Goal: Contribute content

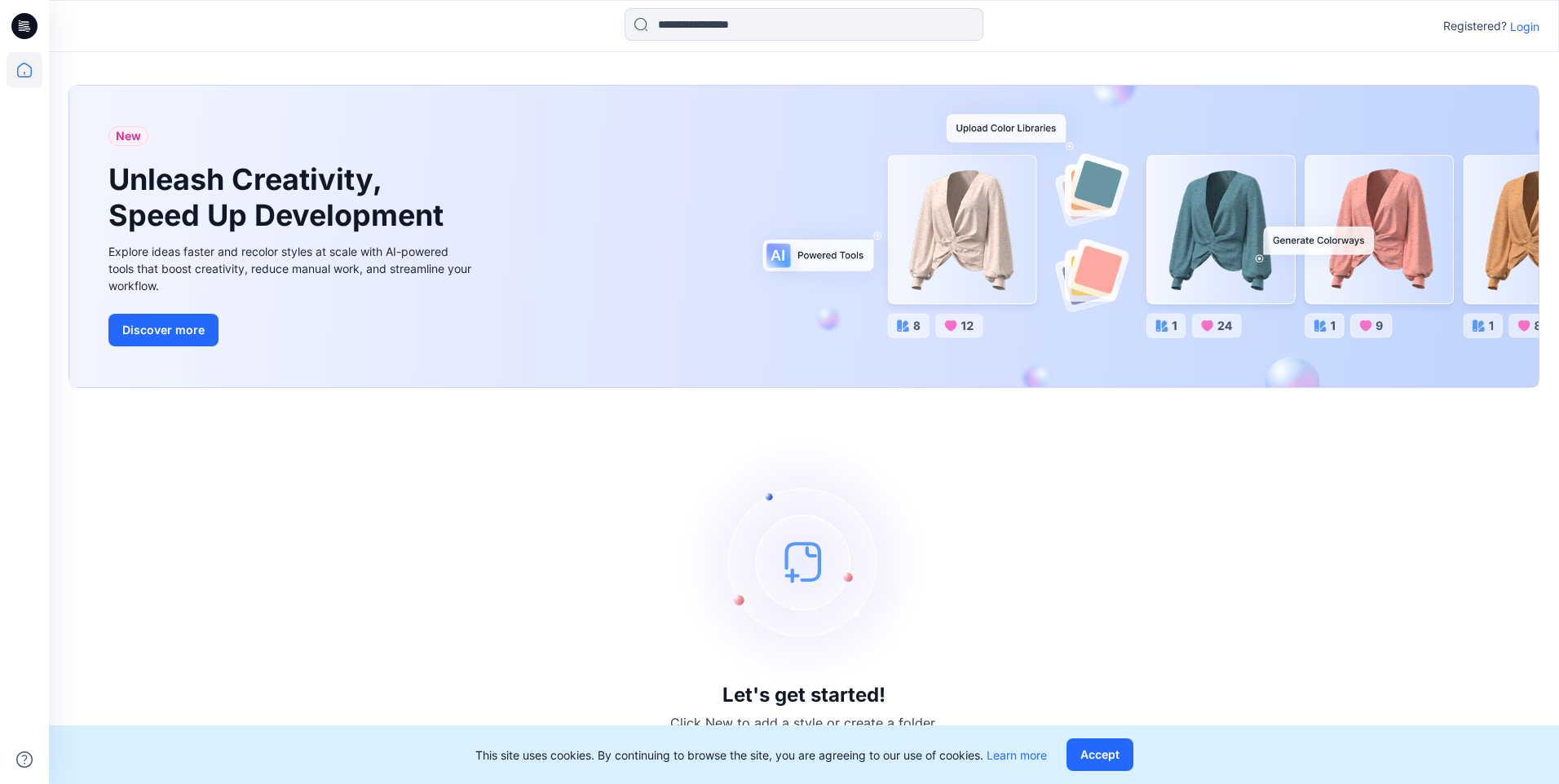
click at [1529, 32] on p "Login" at bounding box center [1524, 27] width 29 height 17
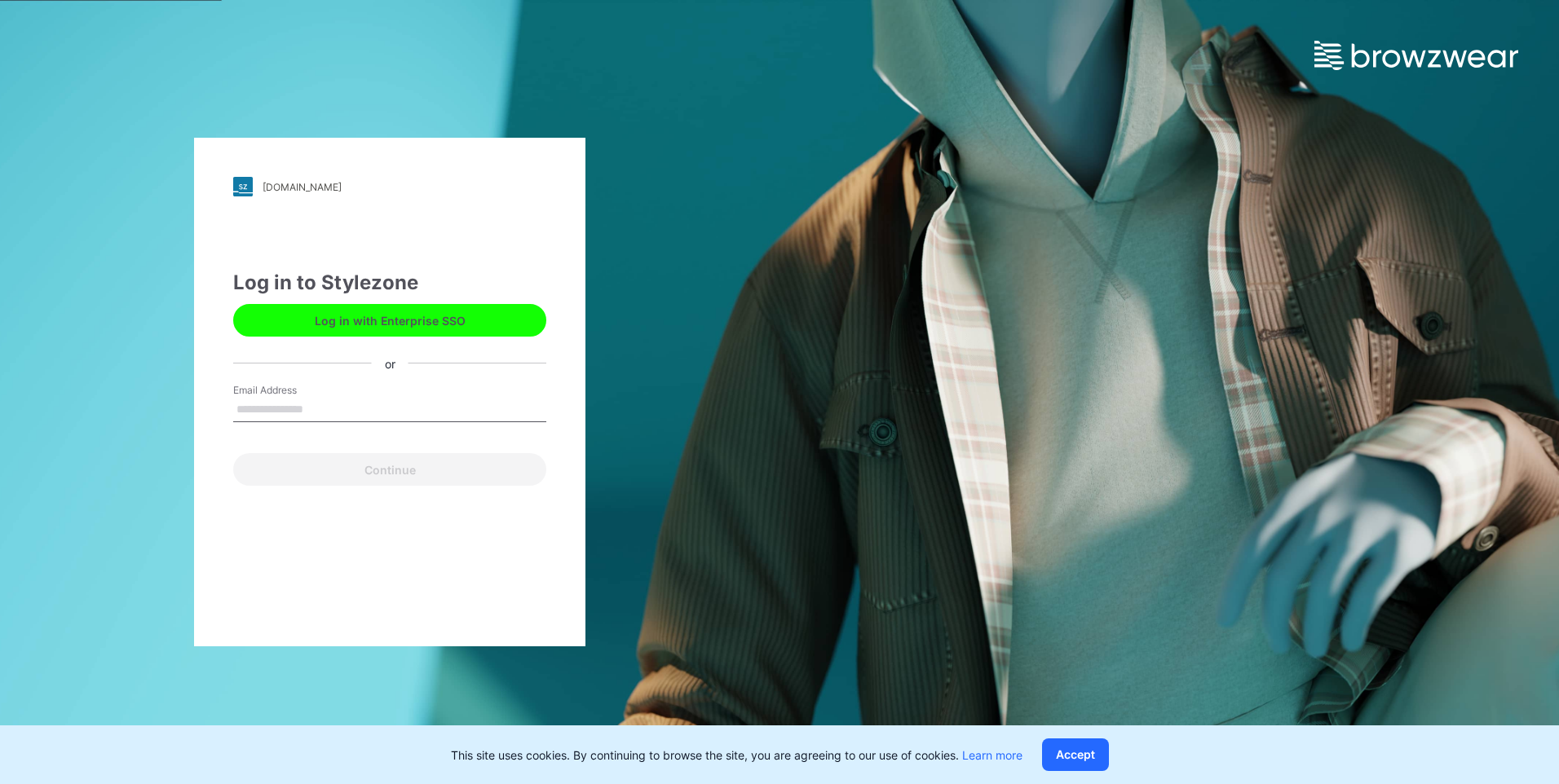
click at [303, 416] on input "Email Address" at bounding box center [389, 410] width 313 height 24
type input "**********"
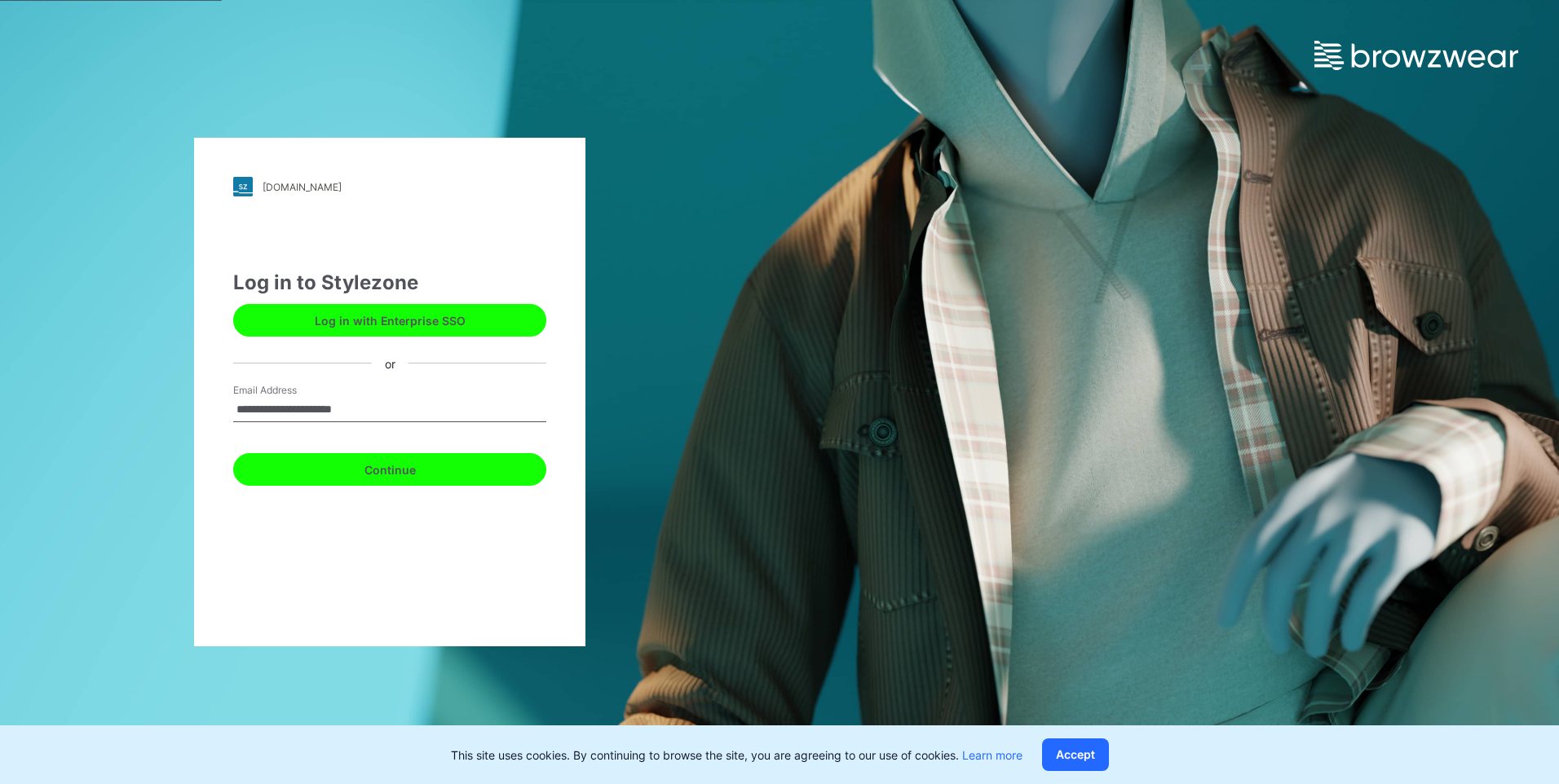
click at [404, 469] on button "Continue" at bounding box center [389, 469] width 313 height 32
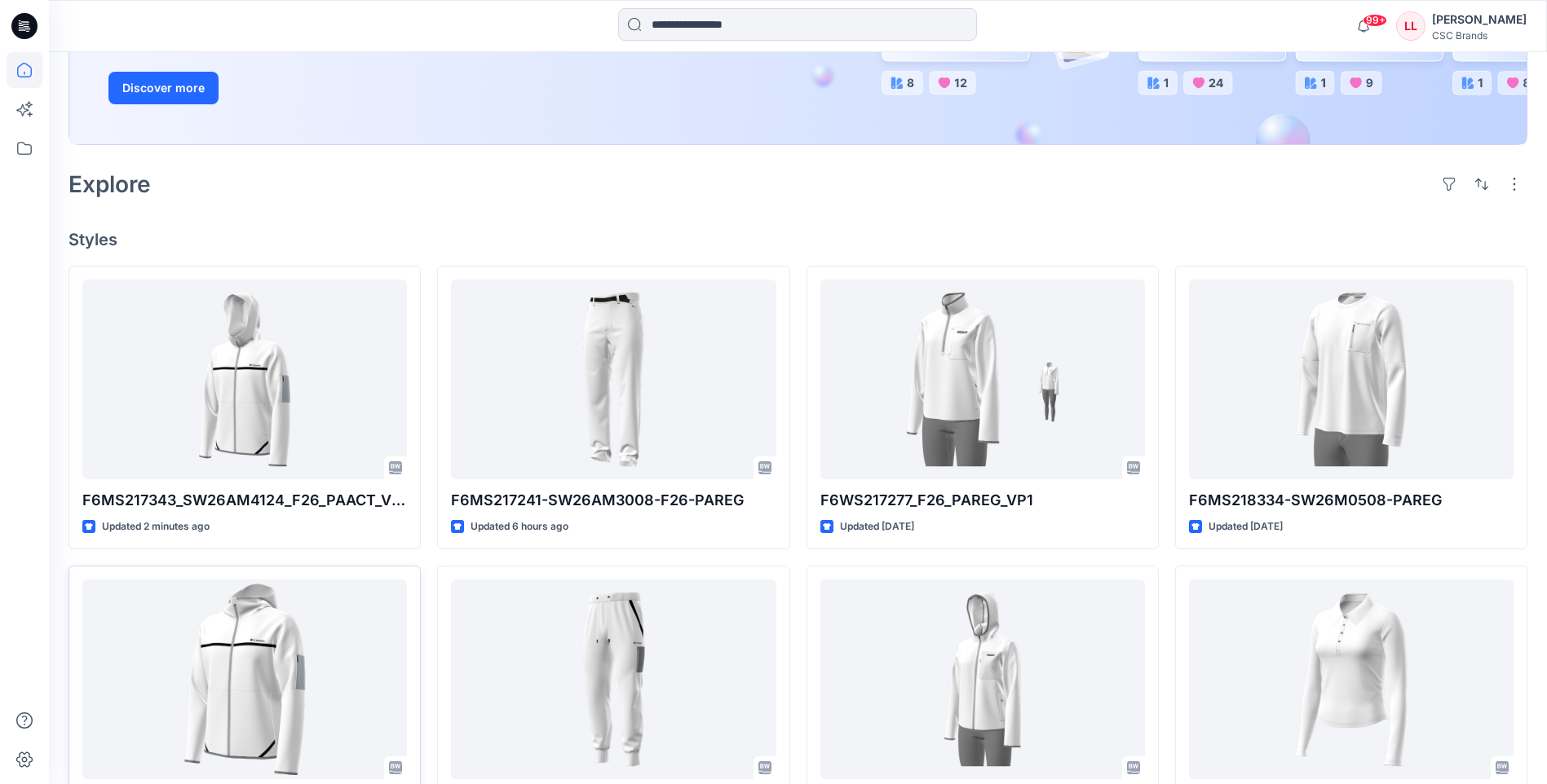
scroll to position [489, 0]
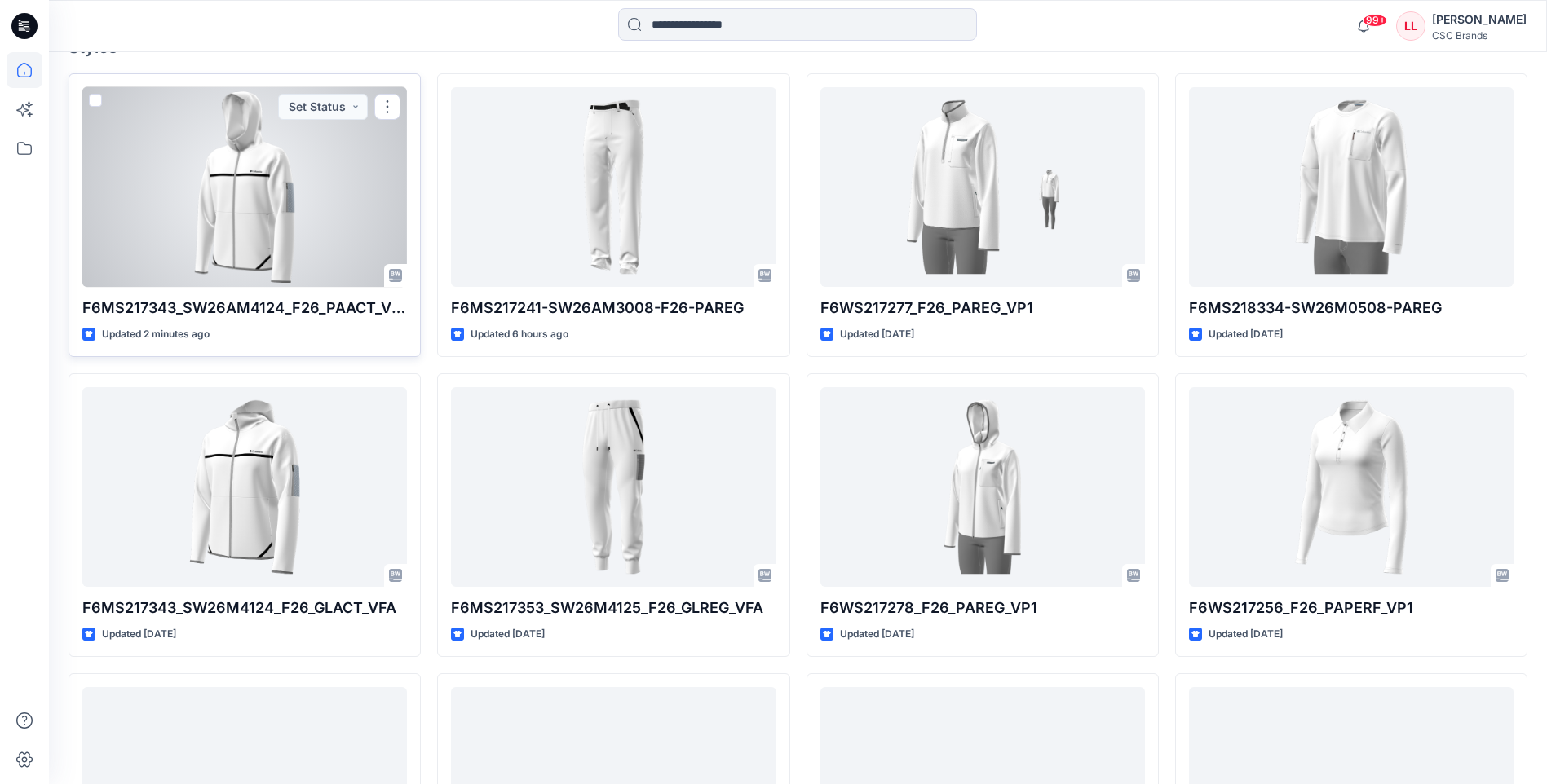
click at [189, 235] on div at bounding box center [244, 187] width 325 height 200
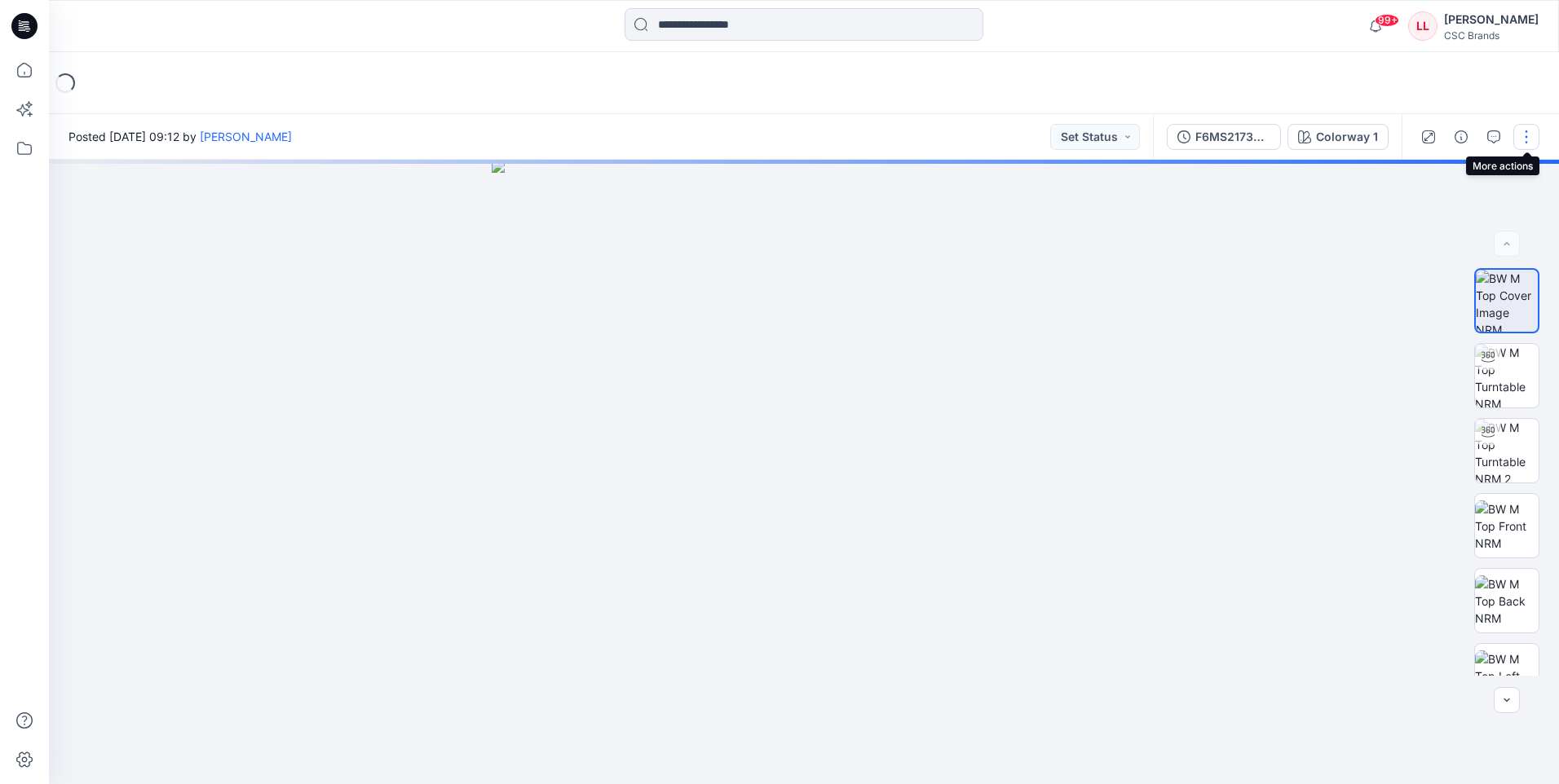
click at [1532, 148] on button "button" at bounding box center [1526, 136] width 26 height 26
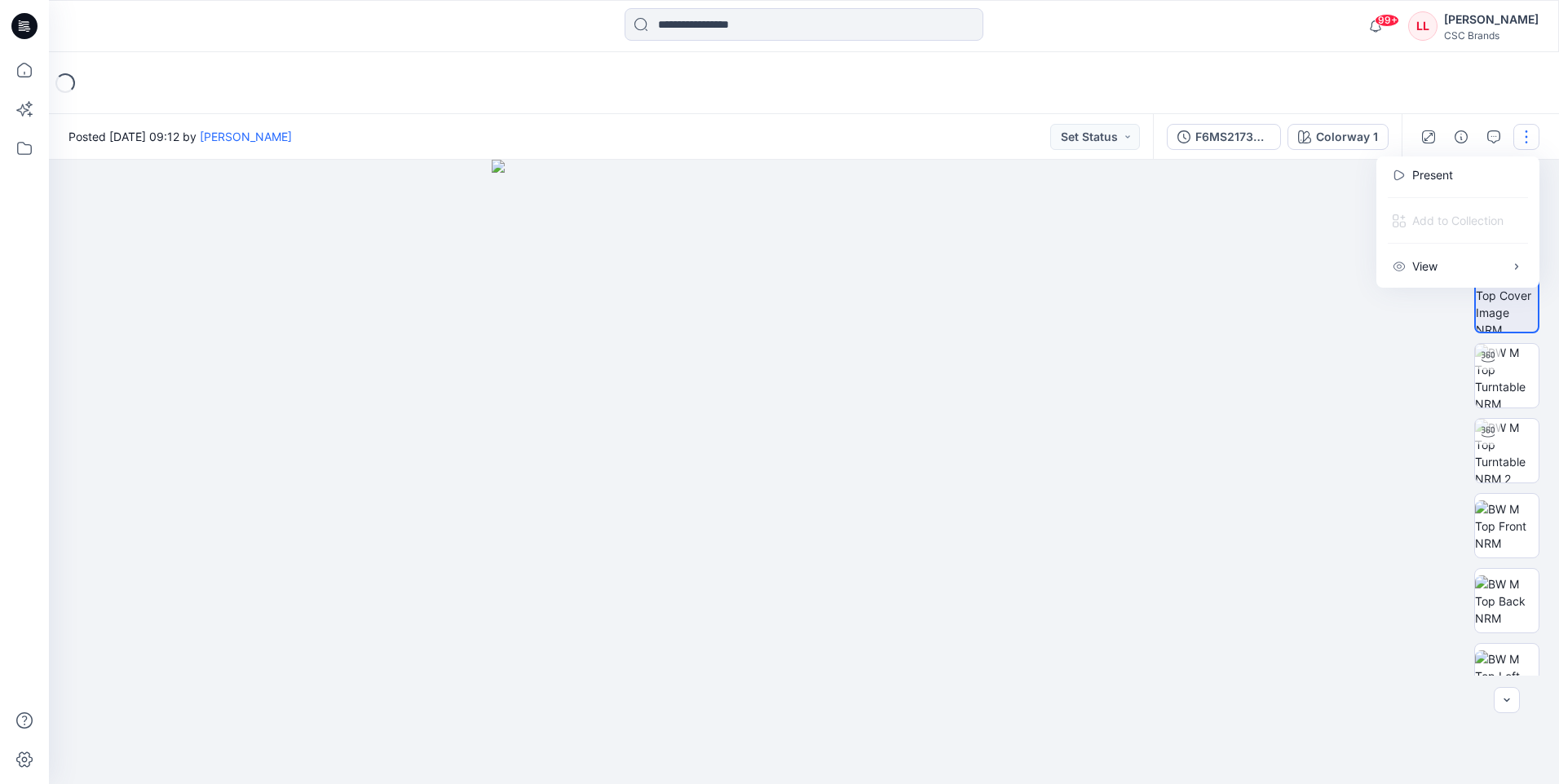
click at [1241, 353] on div at bounding box center [804, 472] width 1510 height 625
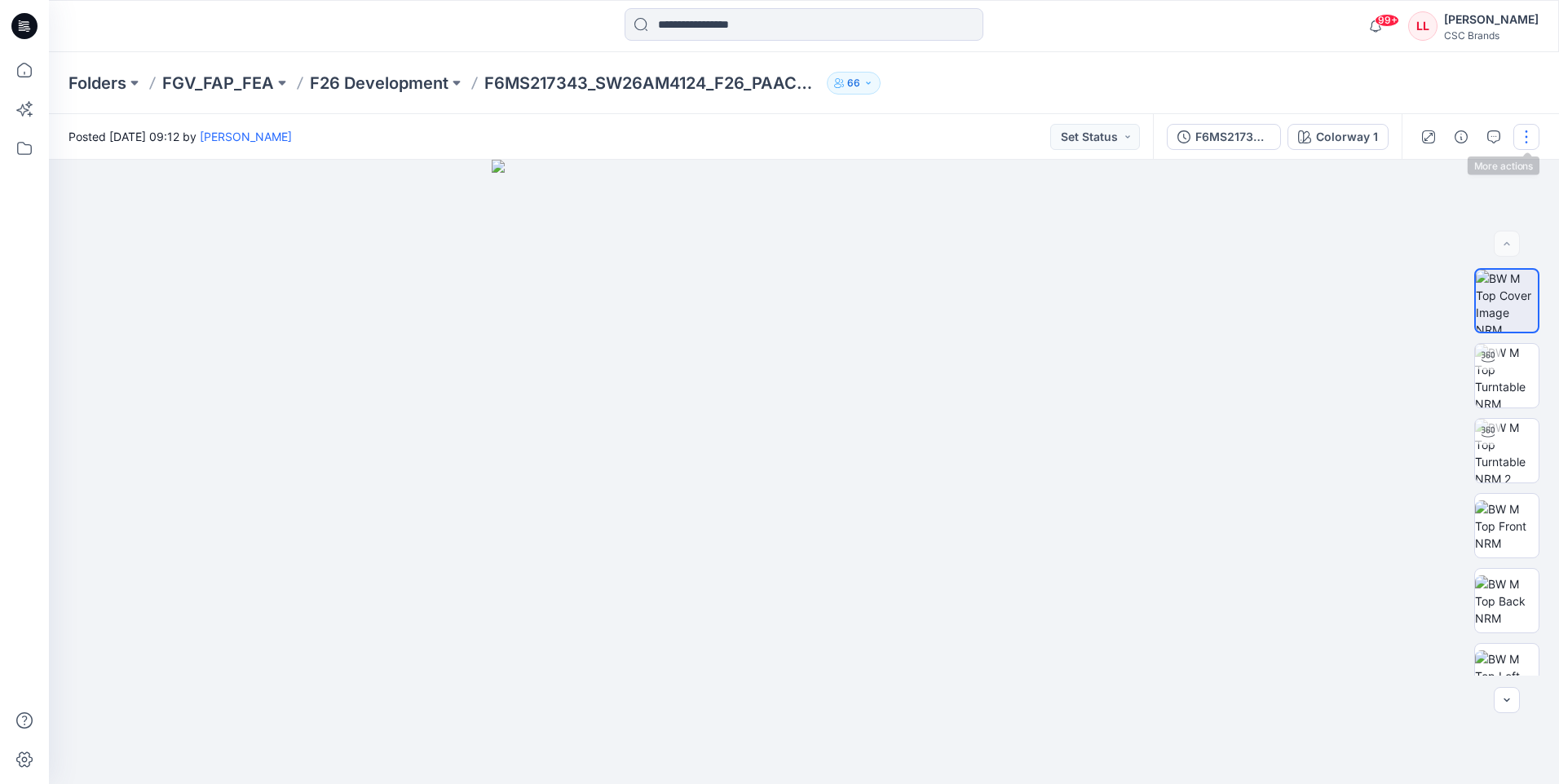
click at [1527, 129] on button "button" at bounding box center [1526, 136] width 26 height 26
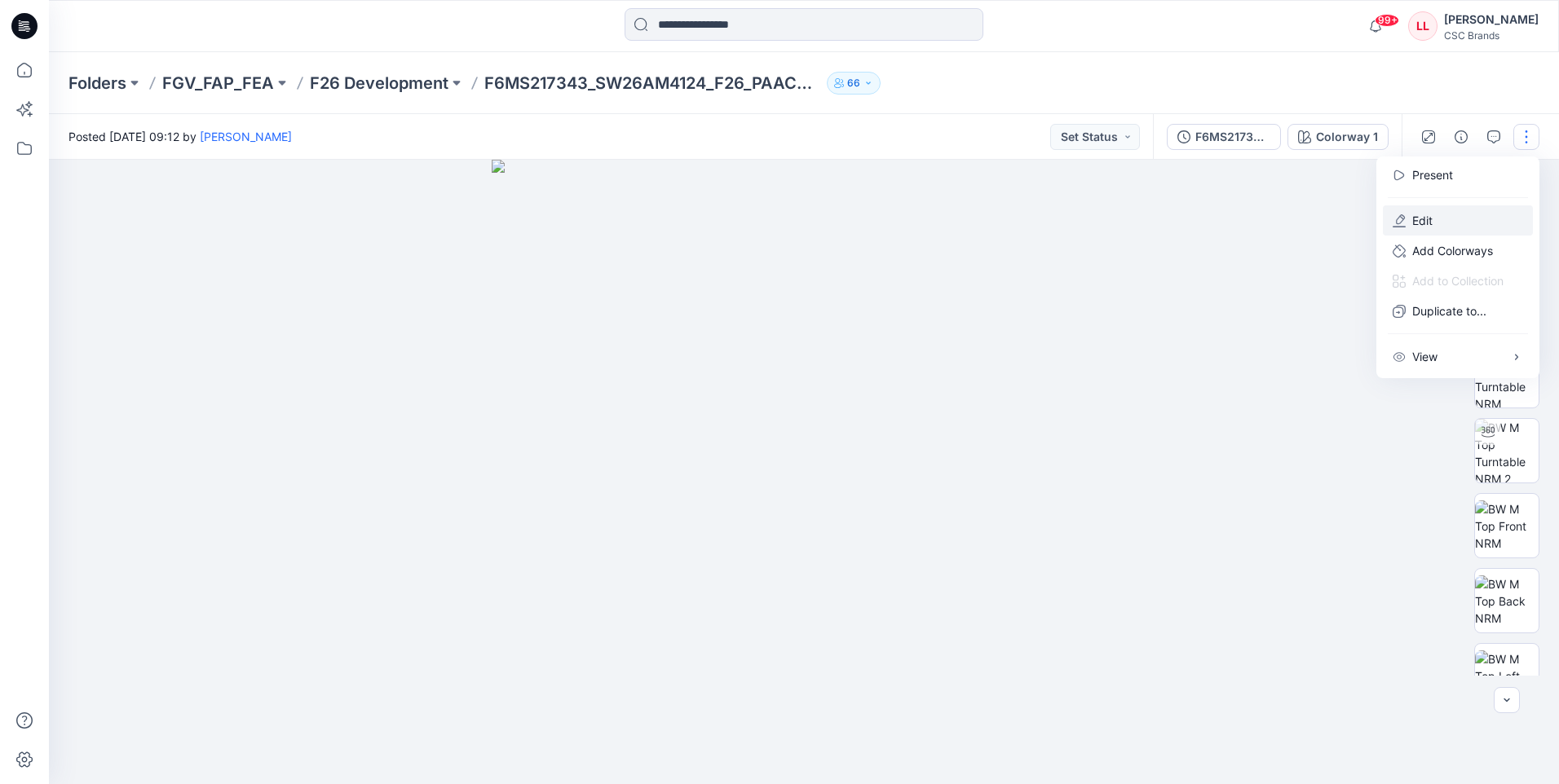
click at [1417, 217] on p "Edit" at bounding box center [1422, 221] width 21 height 17
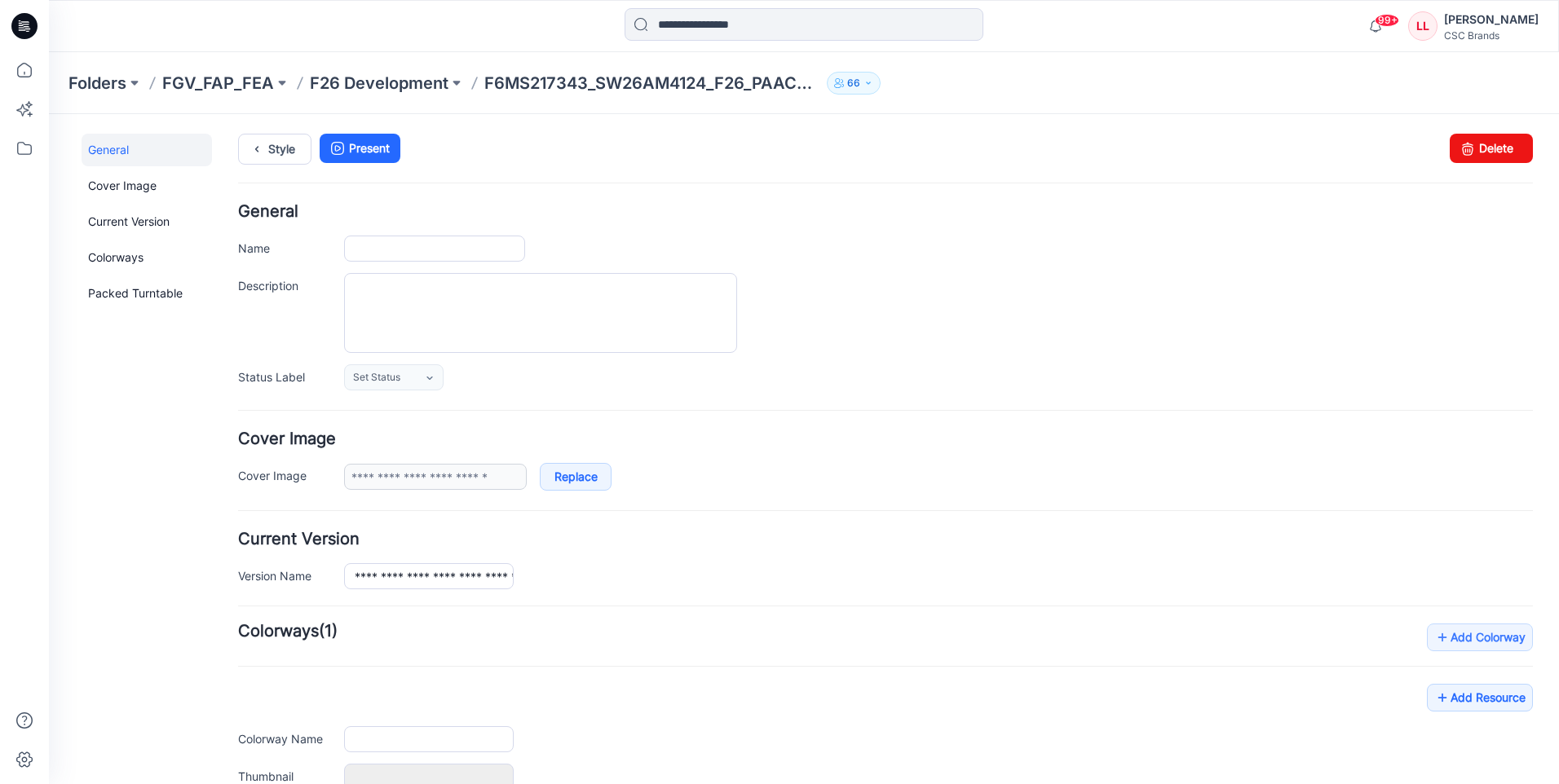
type input "**********"
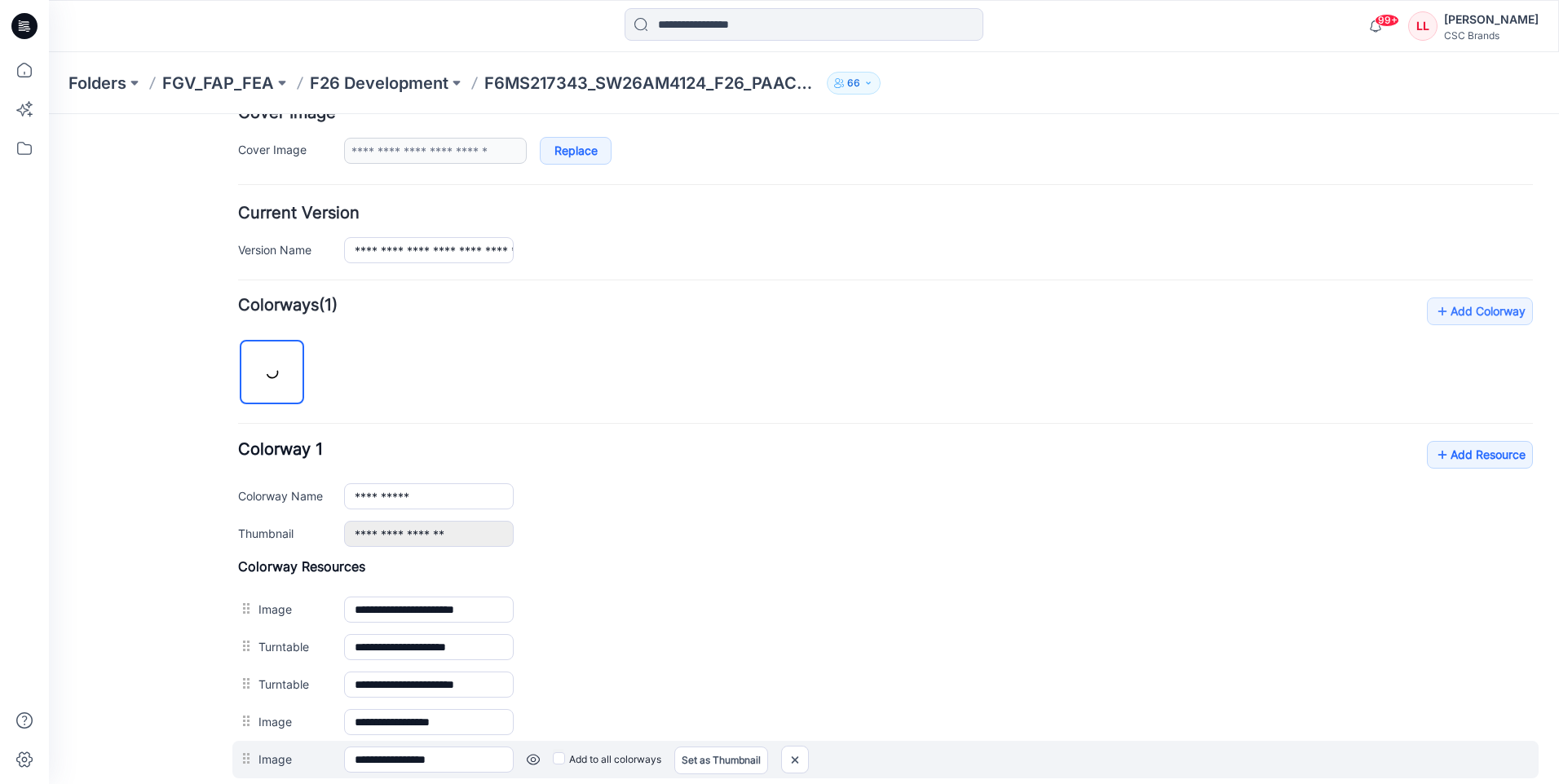
scroll to position [571, 0]
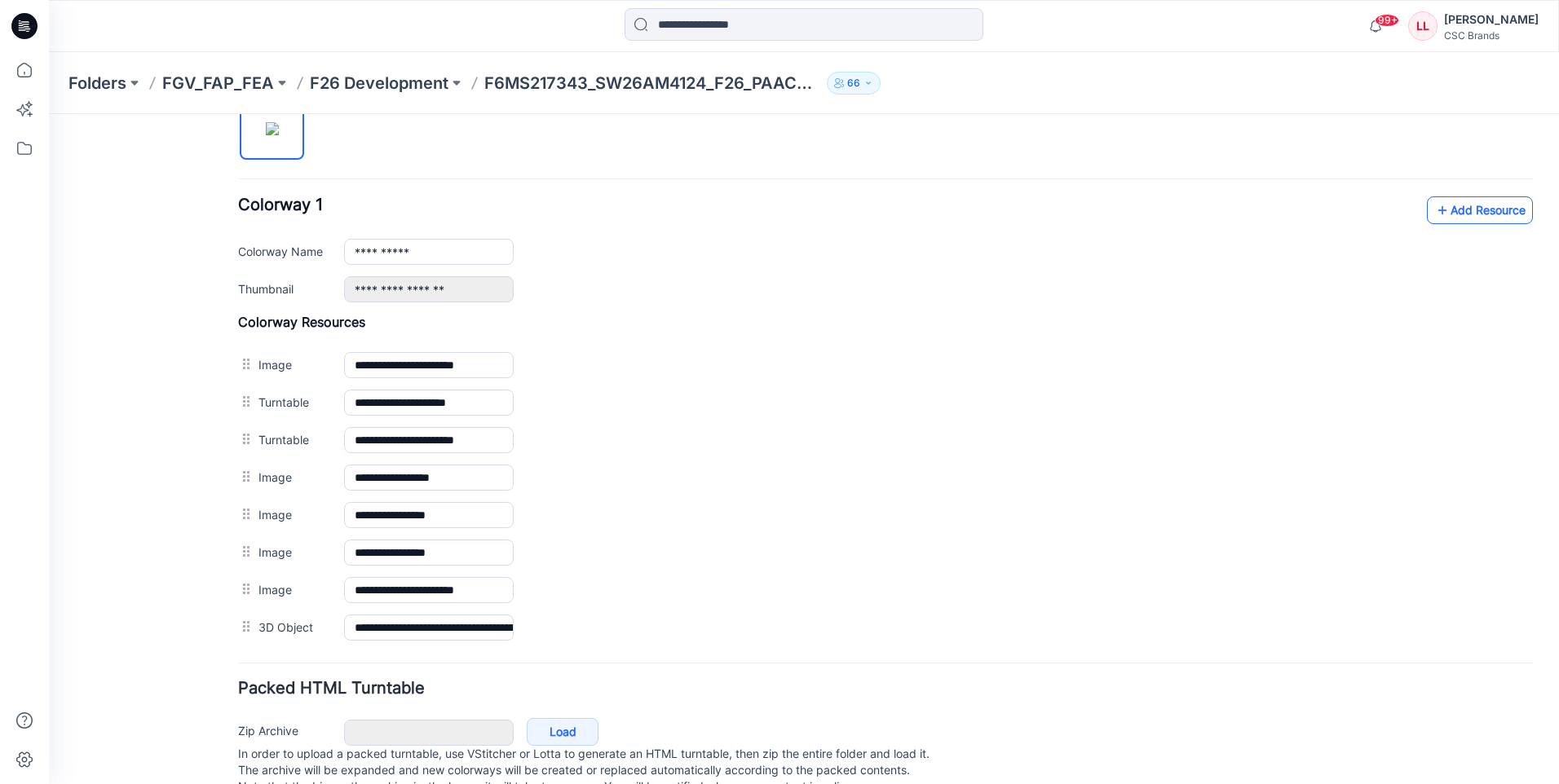
click at [1479, 213] on link "Add Resource" at bounding box center [1480, 210] width 106 height 27
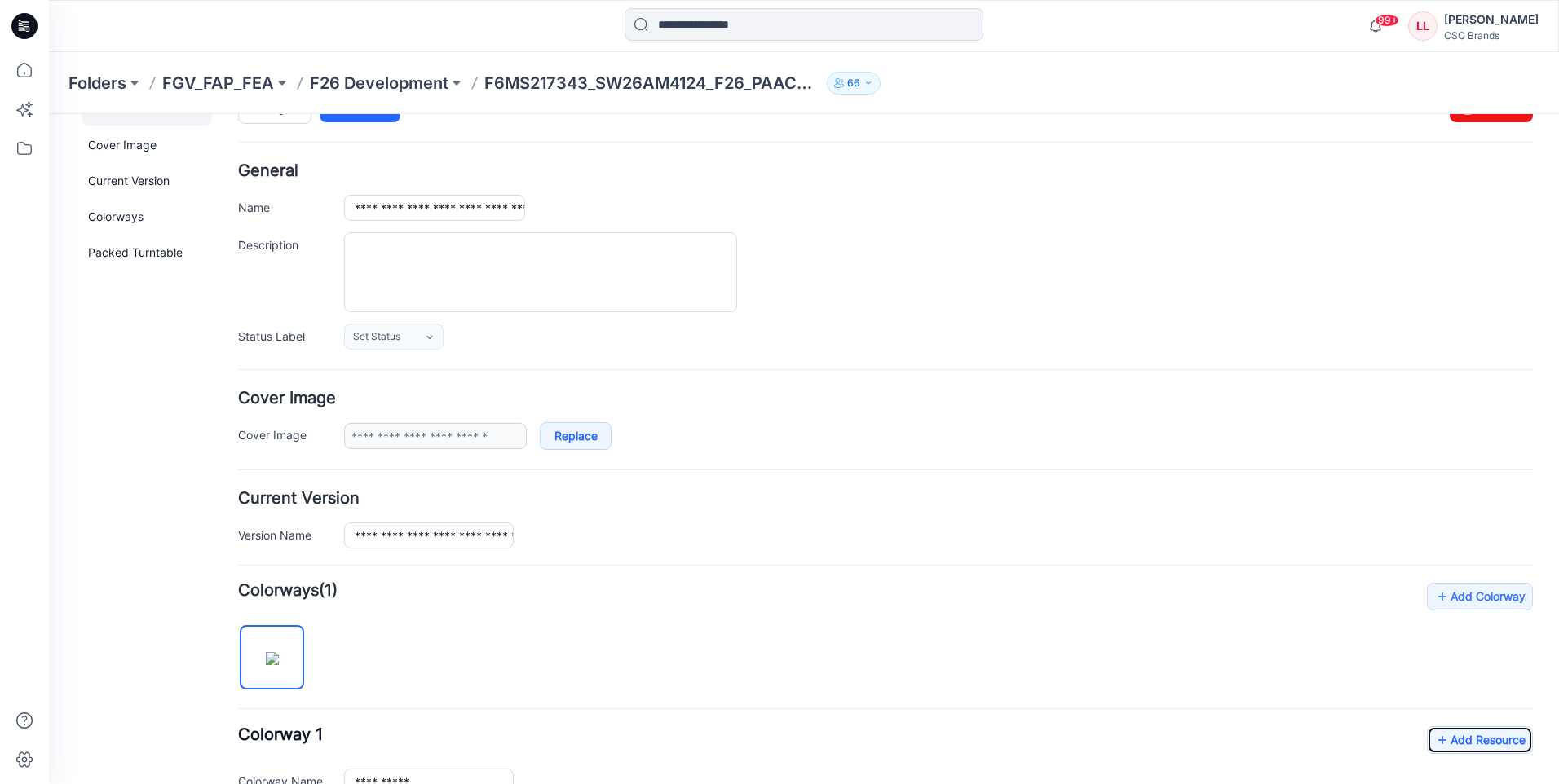
scroll to position [0, 0]
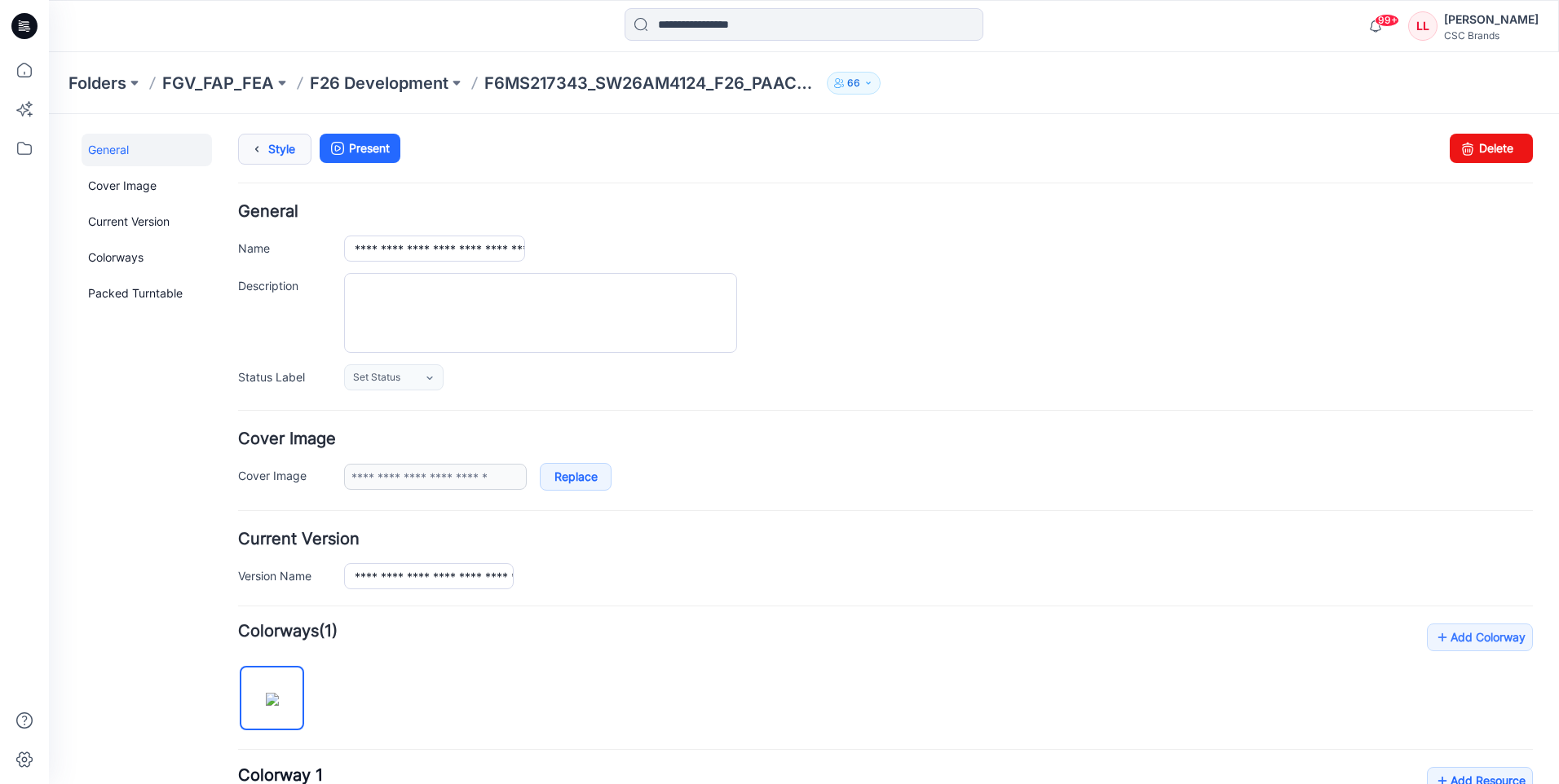
click at [244, 146] on link "Style" at bounding box center [275, 149] width 73 height 31
